Goal: Complete application form

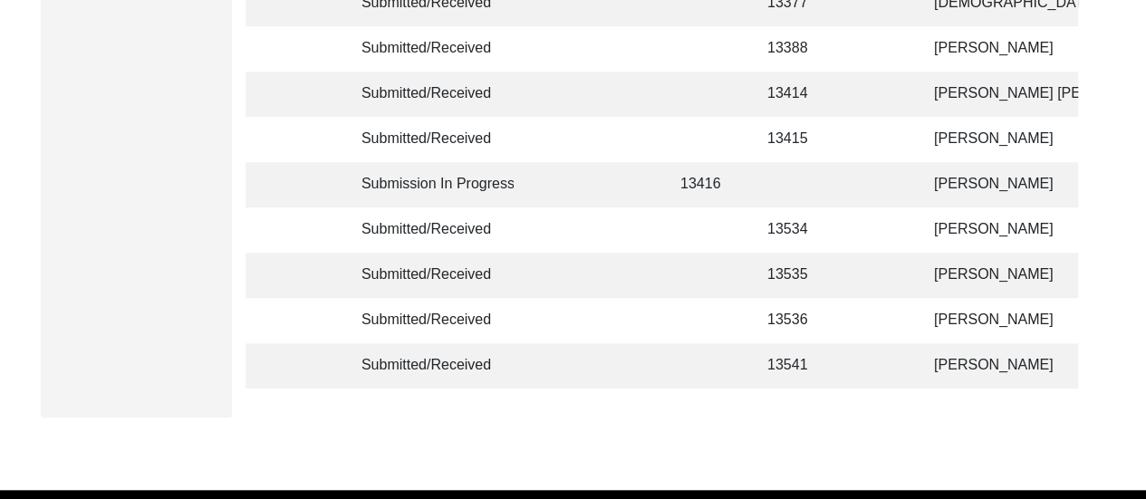
scroll to position [633, 0]
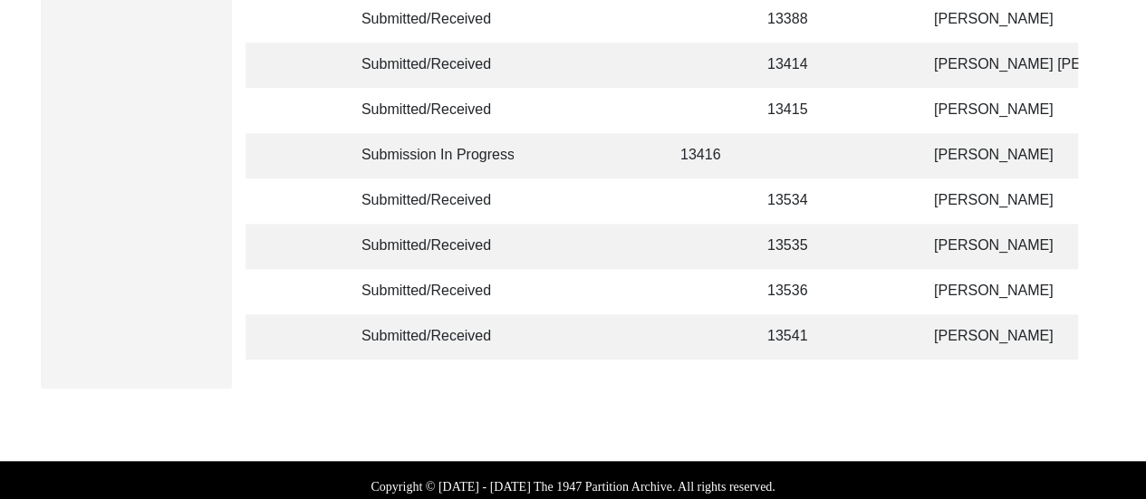
click at [958, 149] on td "[PERSON_NAME]" at bounding box center [1013, 155] width 181 height 45
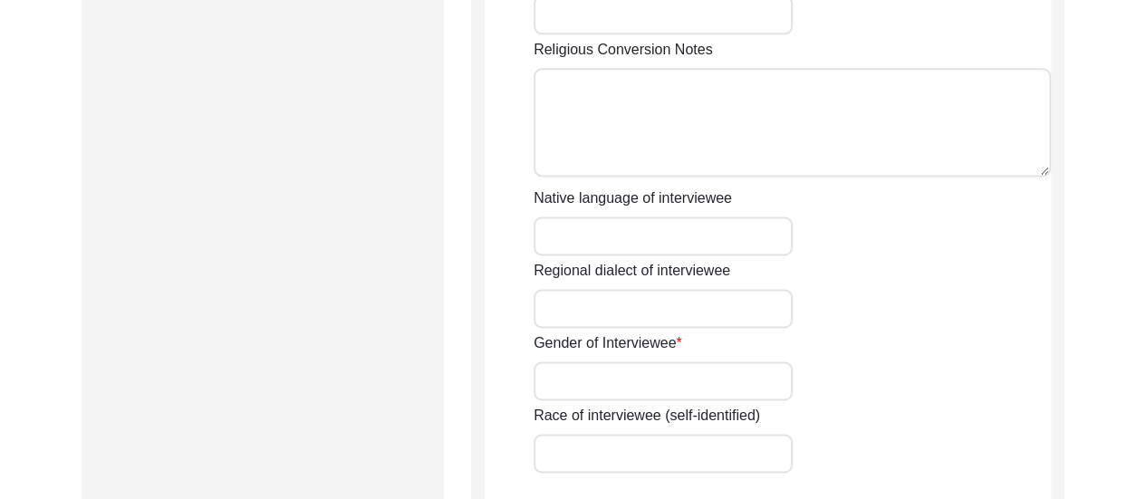
type input "Manju"
type input "n/a"
type input "Bose"
type input "[PERSON_NAME]"
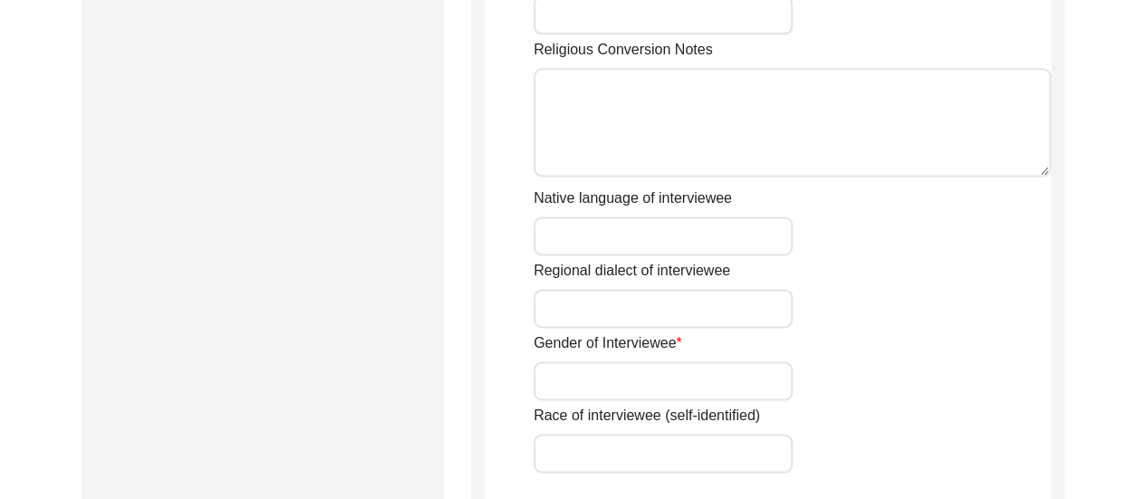
type input "[DATE]"
type input "88"
type input "[DEMOGRAPHIC_DATA]"
type input "Bengali"
type input "[DEMOGRAPHIC_DATA]"
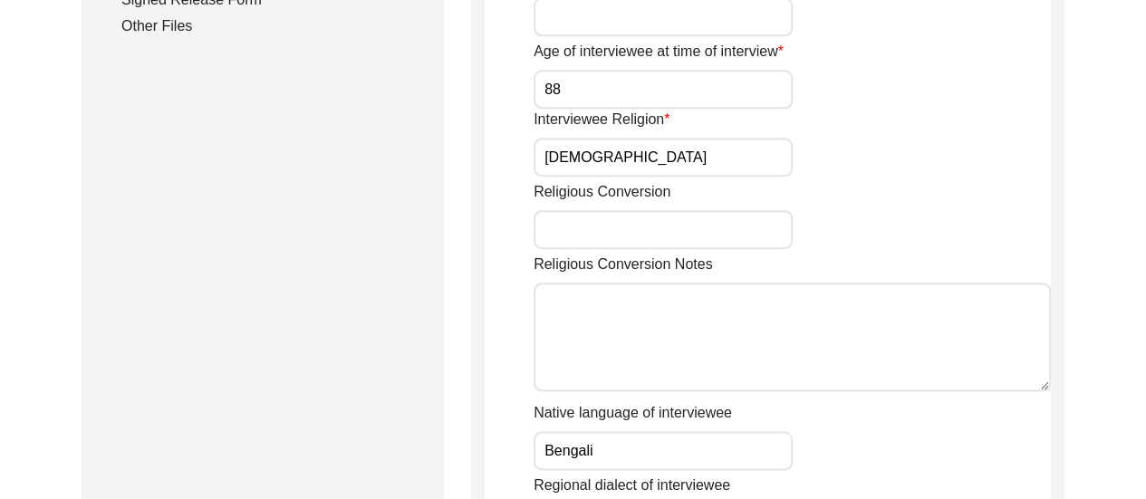
scroll to position [924, 0]
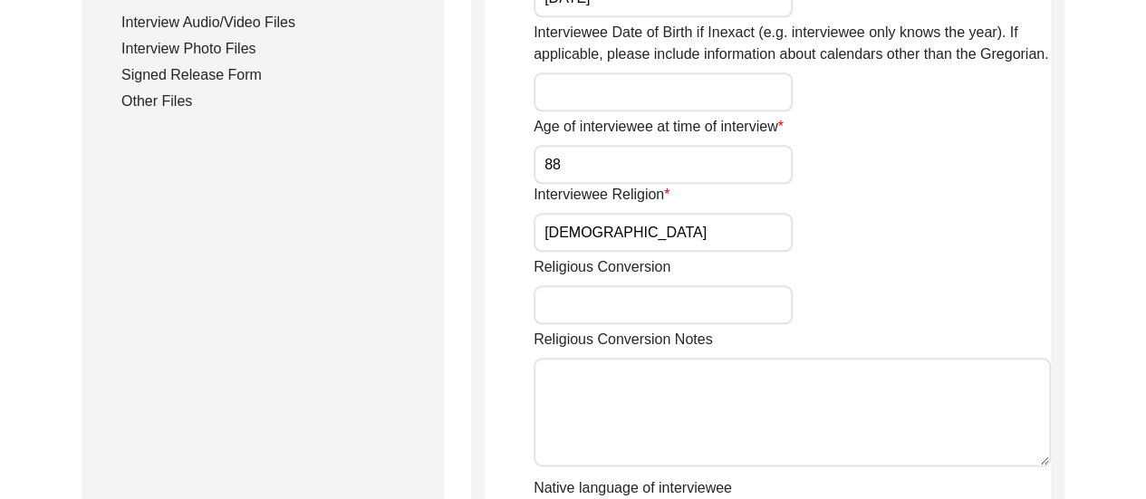
click at [212, 21] on div "Interview Audio/Video Files" at bounding box center [271, 23] width 301 height 22
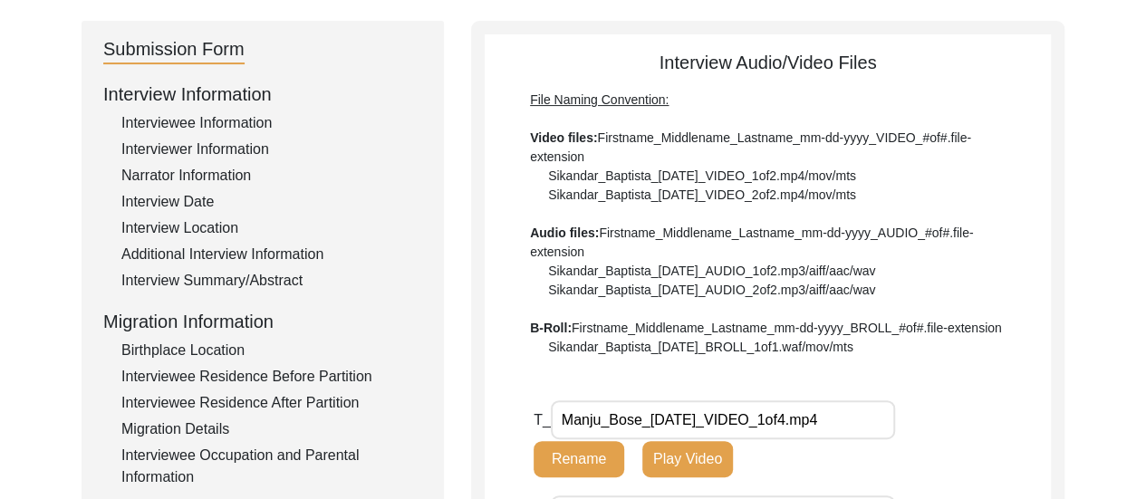
scroll to position [0, 0]
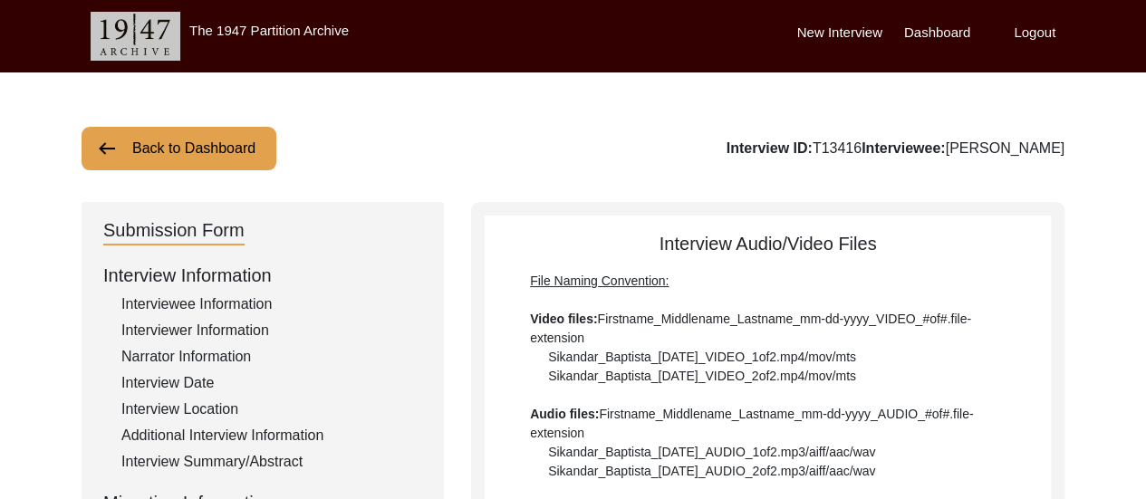
click at [906, 40] on label "Dashboard" at bounding box center [937, 33] width 66 height 21
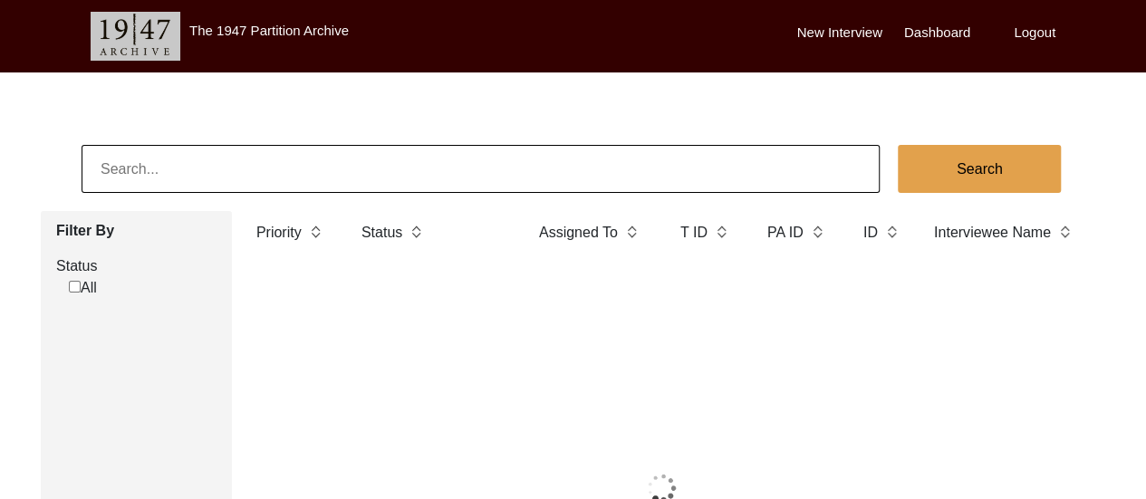
click at [1047, 37] on label "Logout" at bounding box center [1035, 33] width 42 height 21
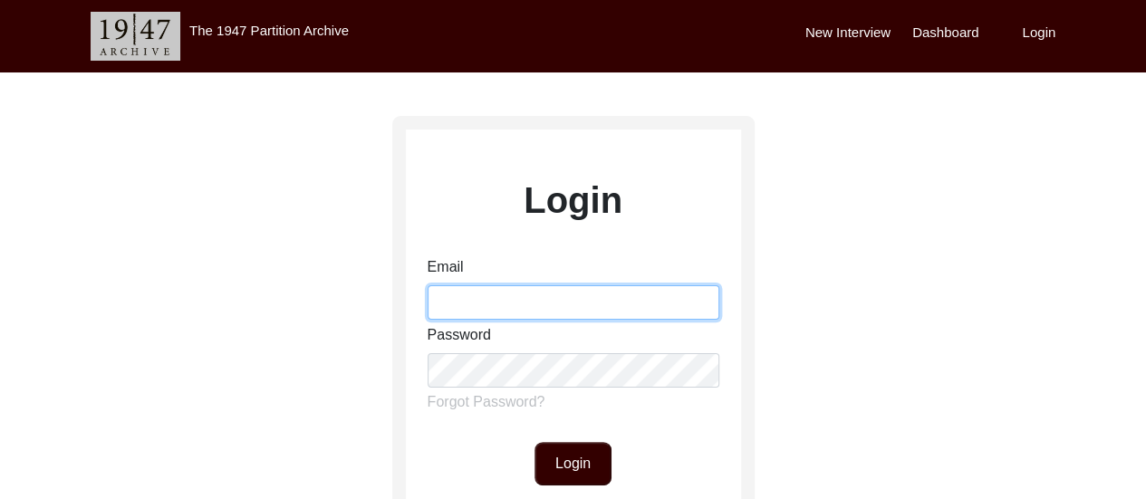
click at [558, 302] on input "Email" at bounding box center [574, 302] width 292 height 34
type input "[EMAIL_ADDRESS][DOMAIN_NAME]"
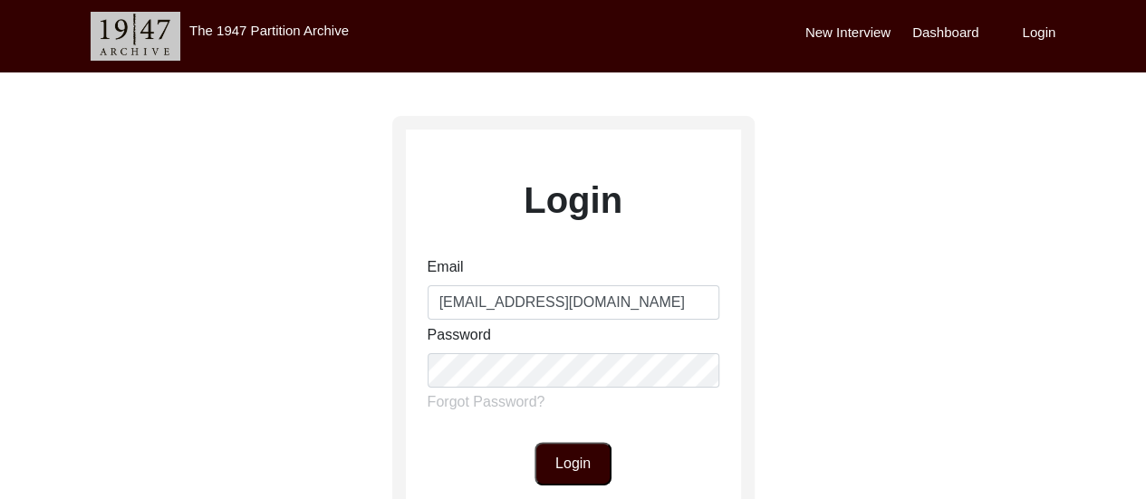
click at [605, 478] on button "Login" at bounding box center [572, 463] width 77 height 43
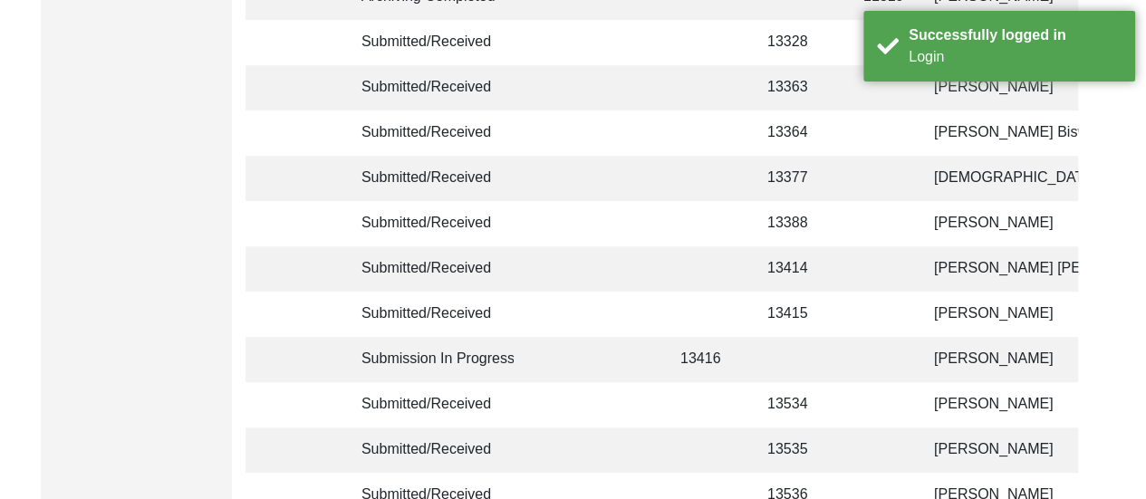
scroll to position [471, 0]
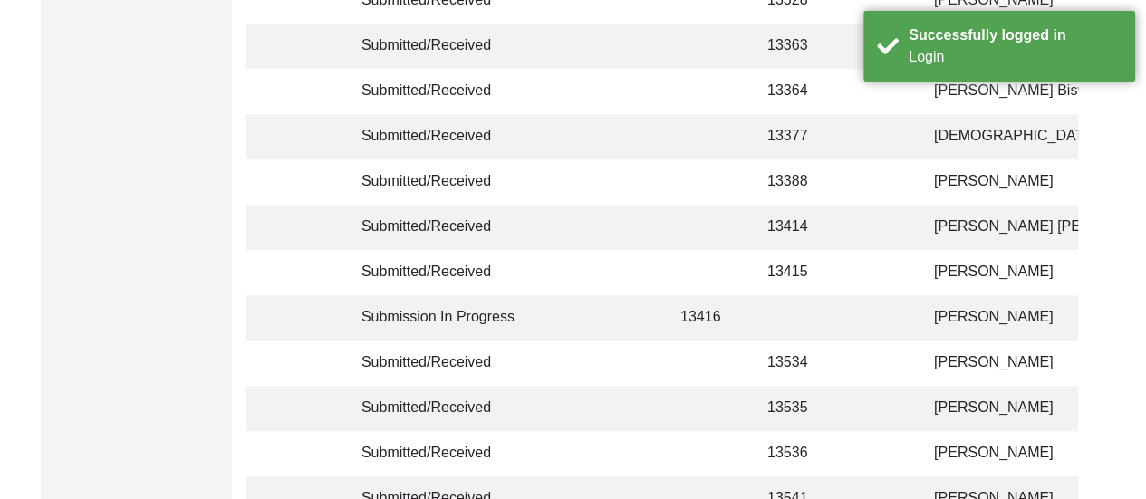
click at [946, 317] on td "[PERSON_NAME]" at bounding box center [1013, 317] width 181 height 45
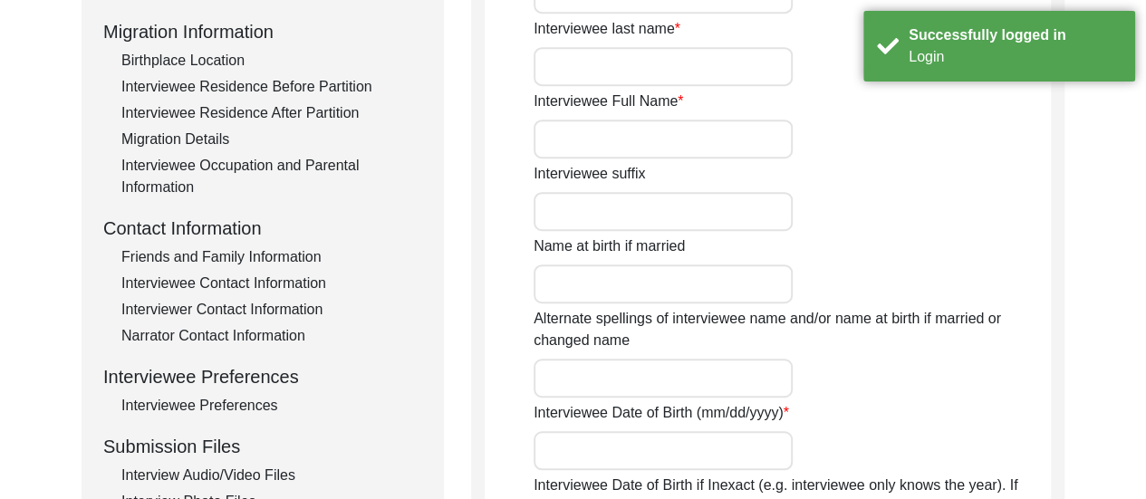
type input "Manju"
type input "n/a"
type input "Bose"
type input "[PERSON_NAME]"
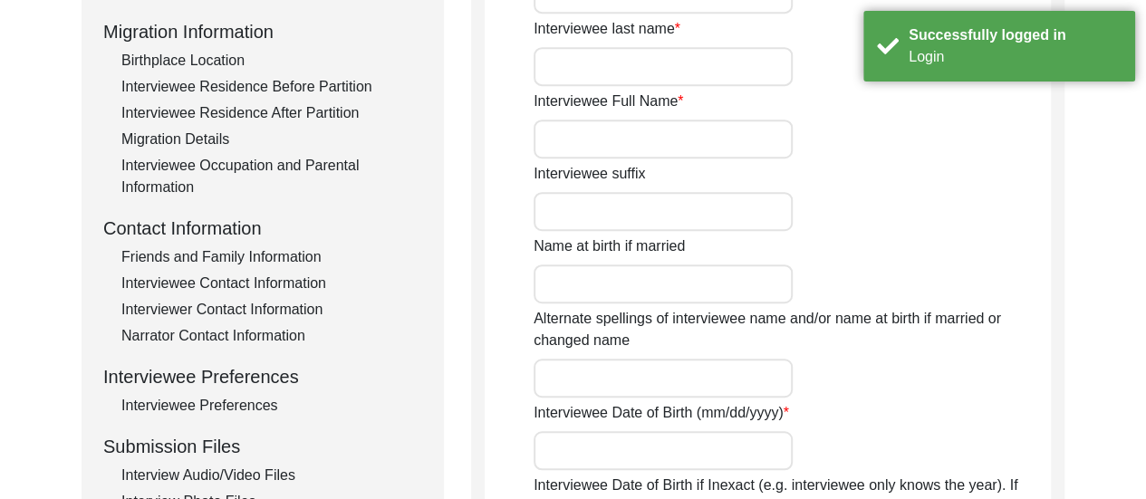
type input "[DATE]"
type input "88"
type input "[DEMOGRAPHIC_DATA]"
type input "Bengali"
type input "[DEMOGRAPHIC_DATA]"
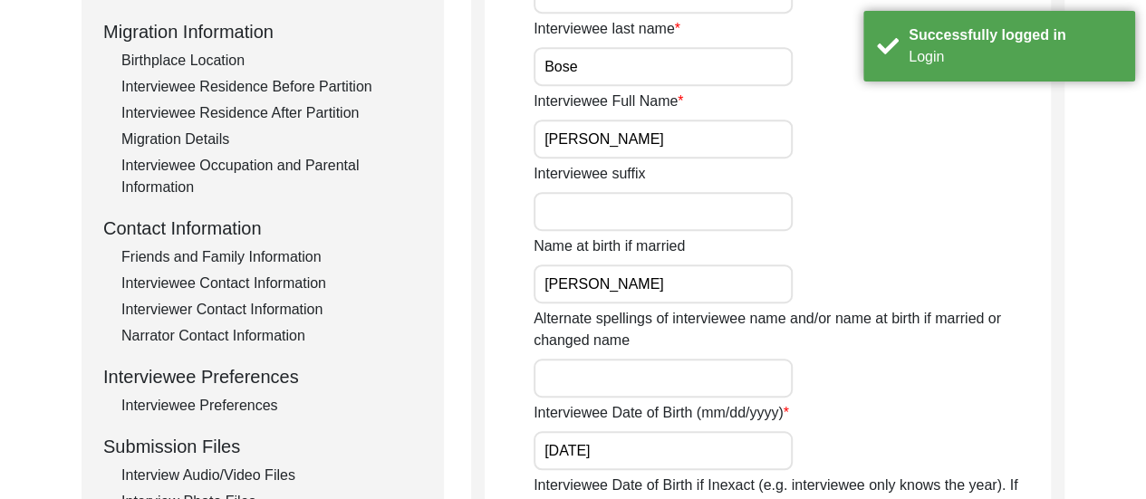
click at [267, 476] on div "Interview Audio/Video Files" at bounding box center [271, 476] width 301 height 22
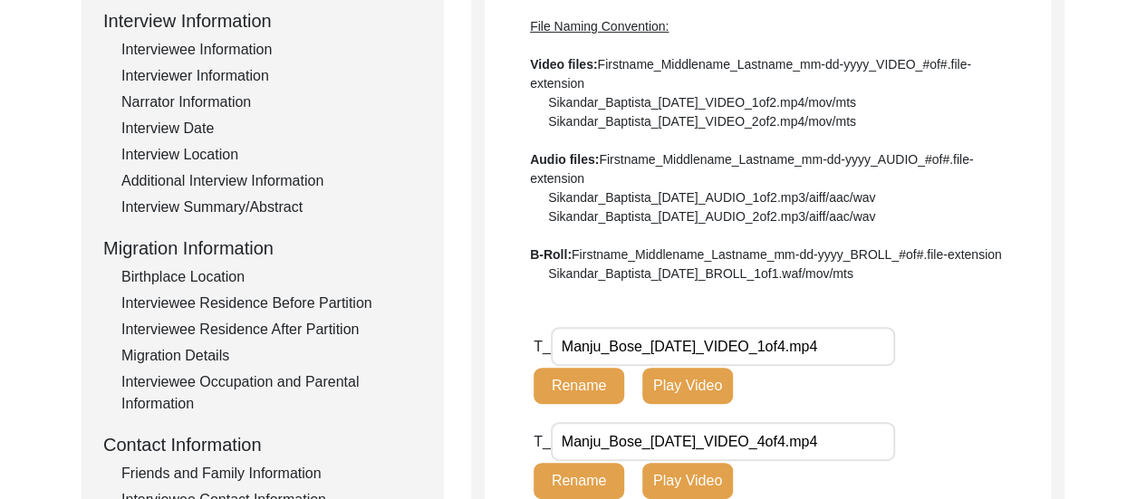
scroll to position [161, 0]
